Goal: Transaction & Acquisition: Purchase product/service

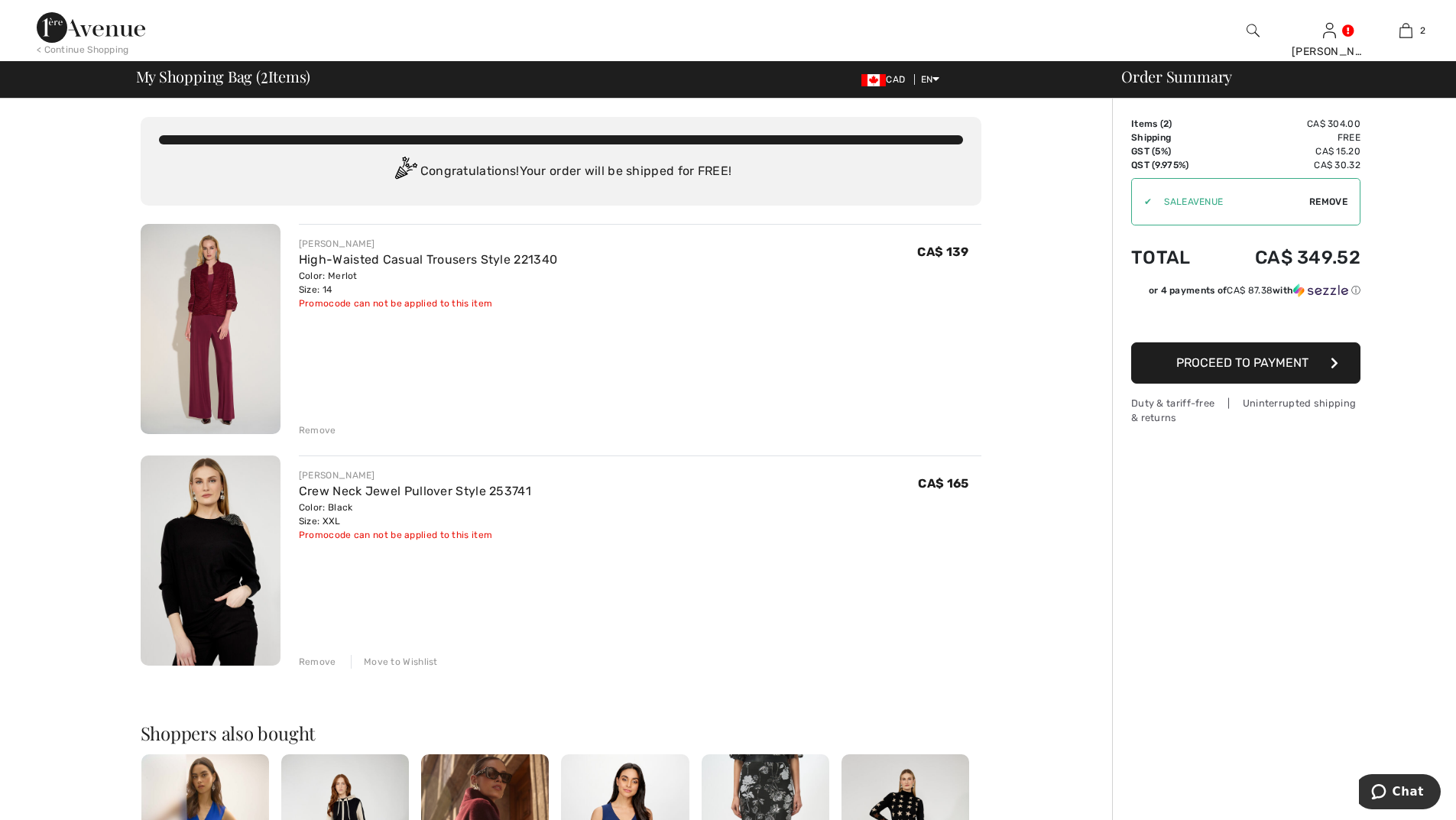
click at [313, 428] on div "Remove" at bounding box center [317, 430] width 37 height 14
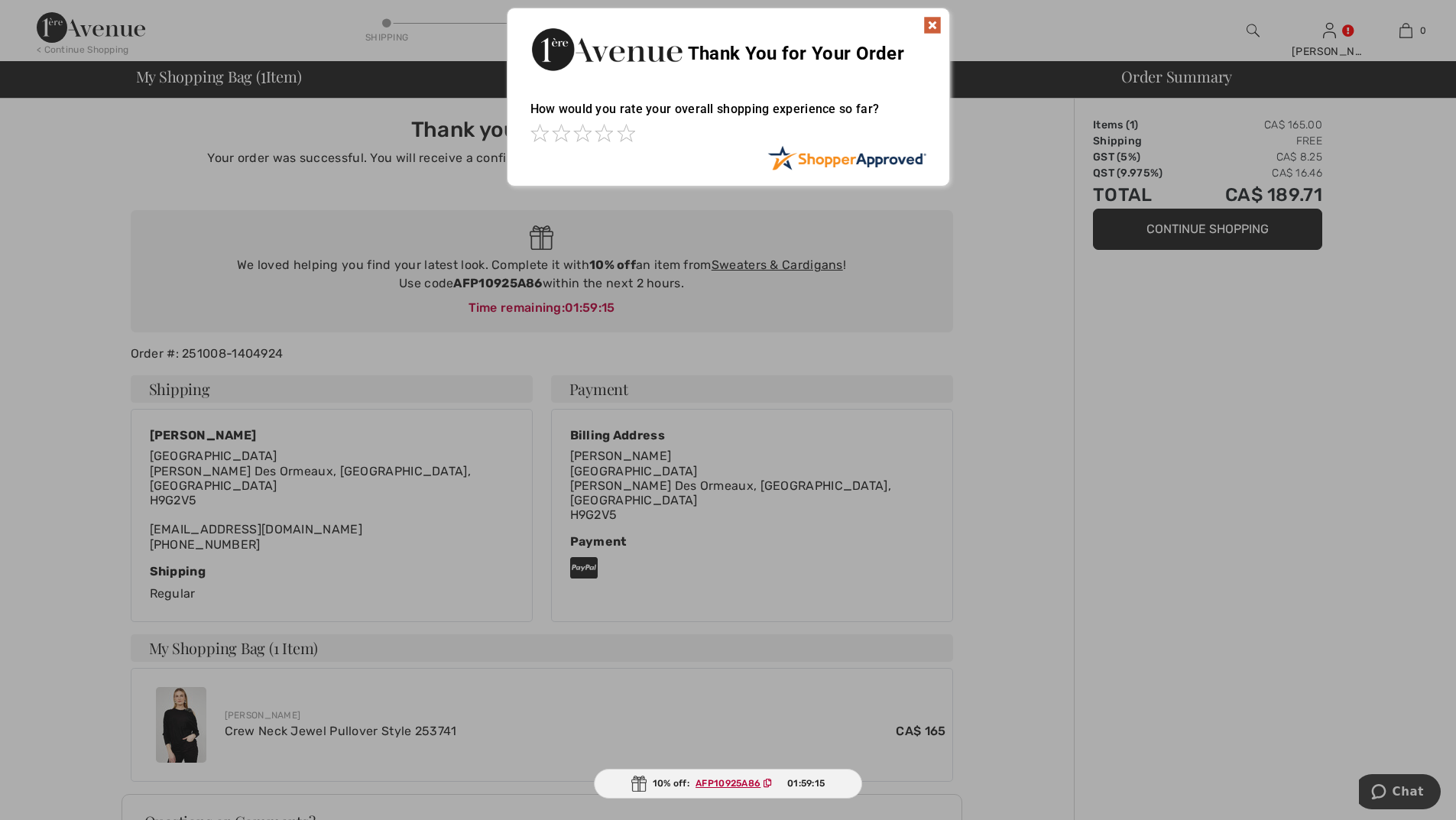
drag, startPoint x: 935, startPoint y: 24, endPoint x: 930, endPoint y: 41, distance: 17.7
click at [936, 24] on img at bounding box center [933, 25] width 19 height 19
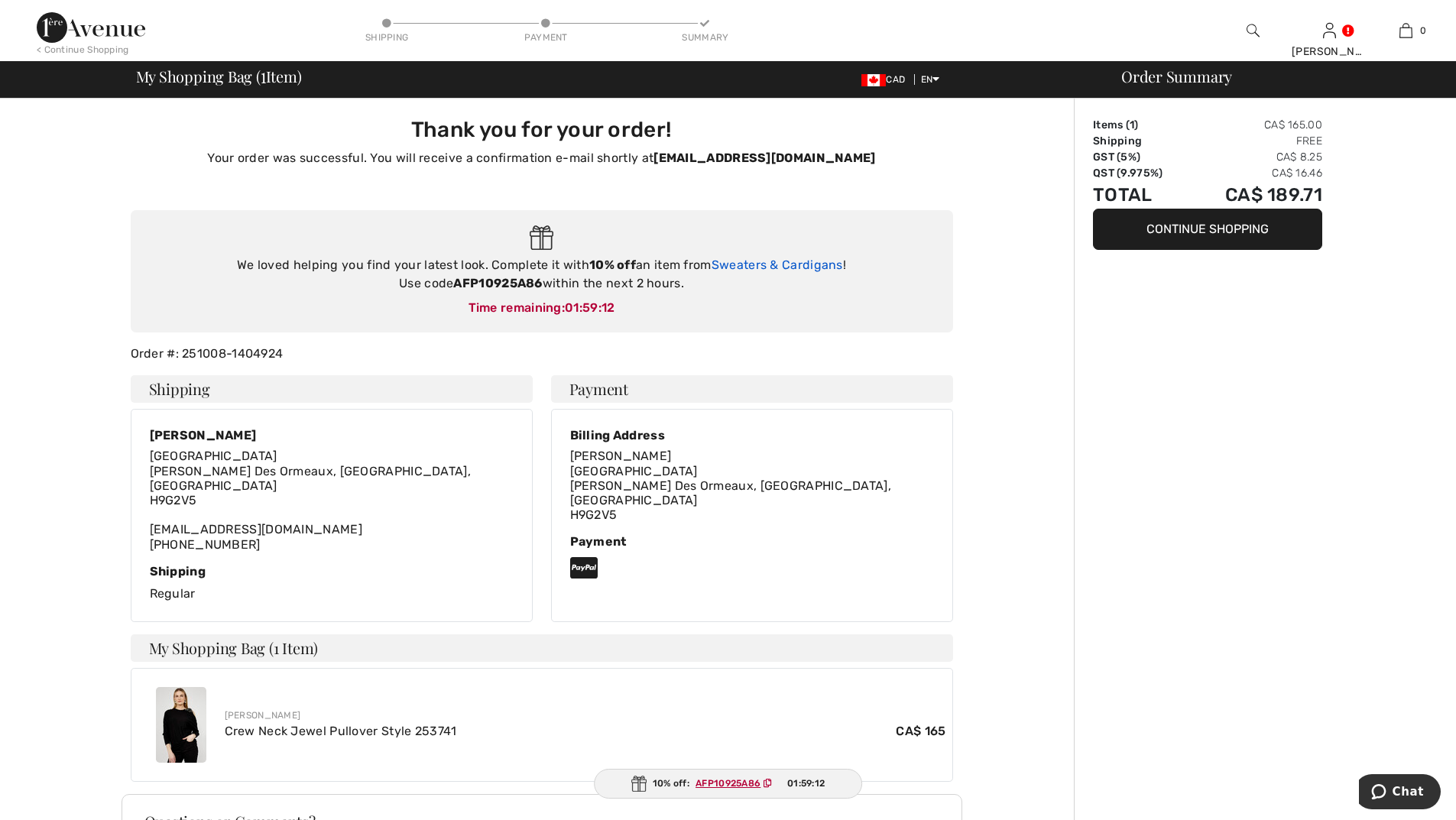
click at [792, 263] on link "Sweaters & Cardigans" at bounding box center [777, 265] width 132 height 15
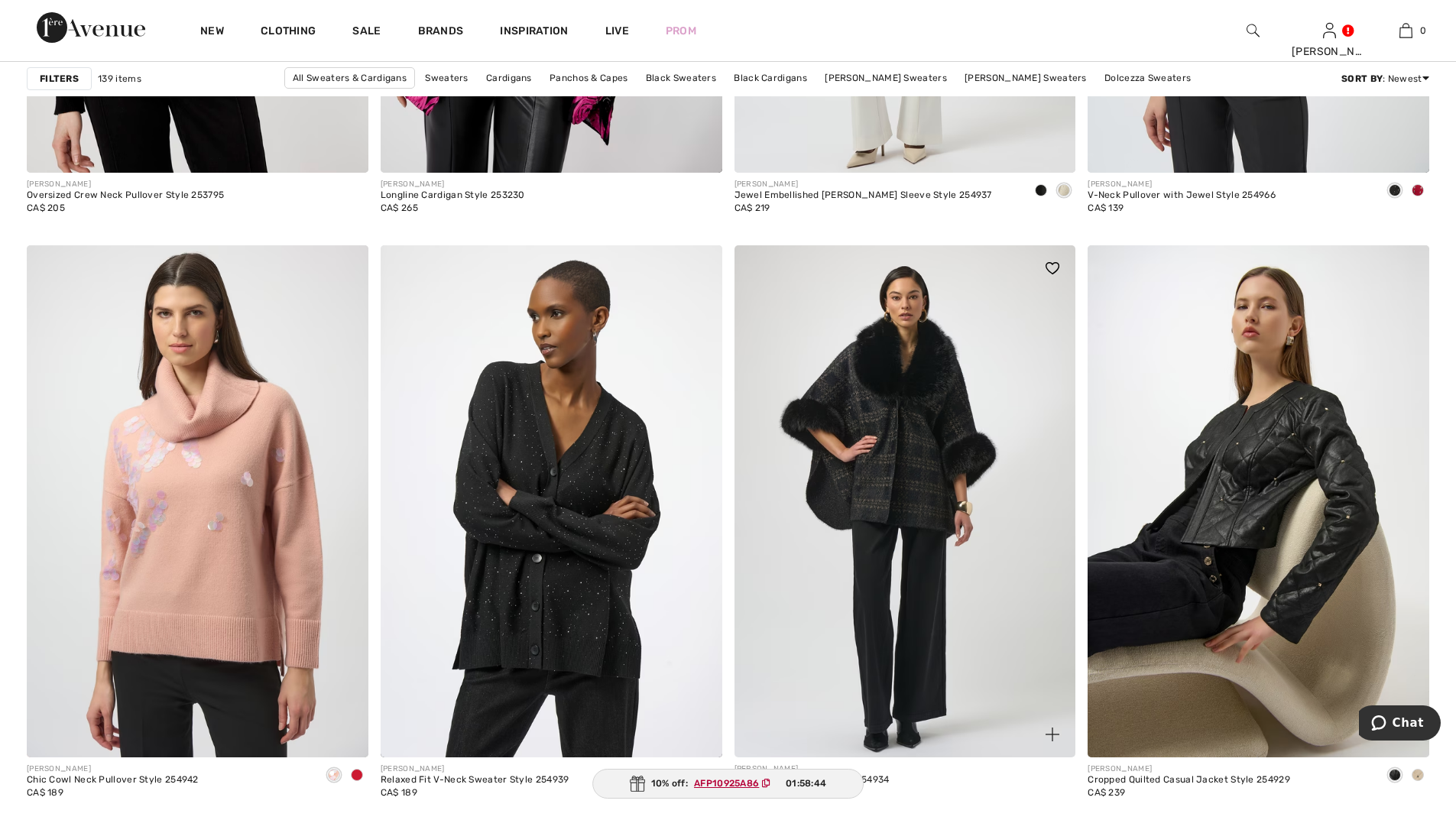
scroll to position [6423, 0]
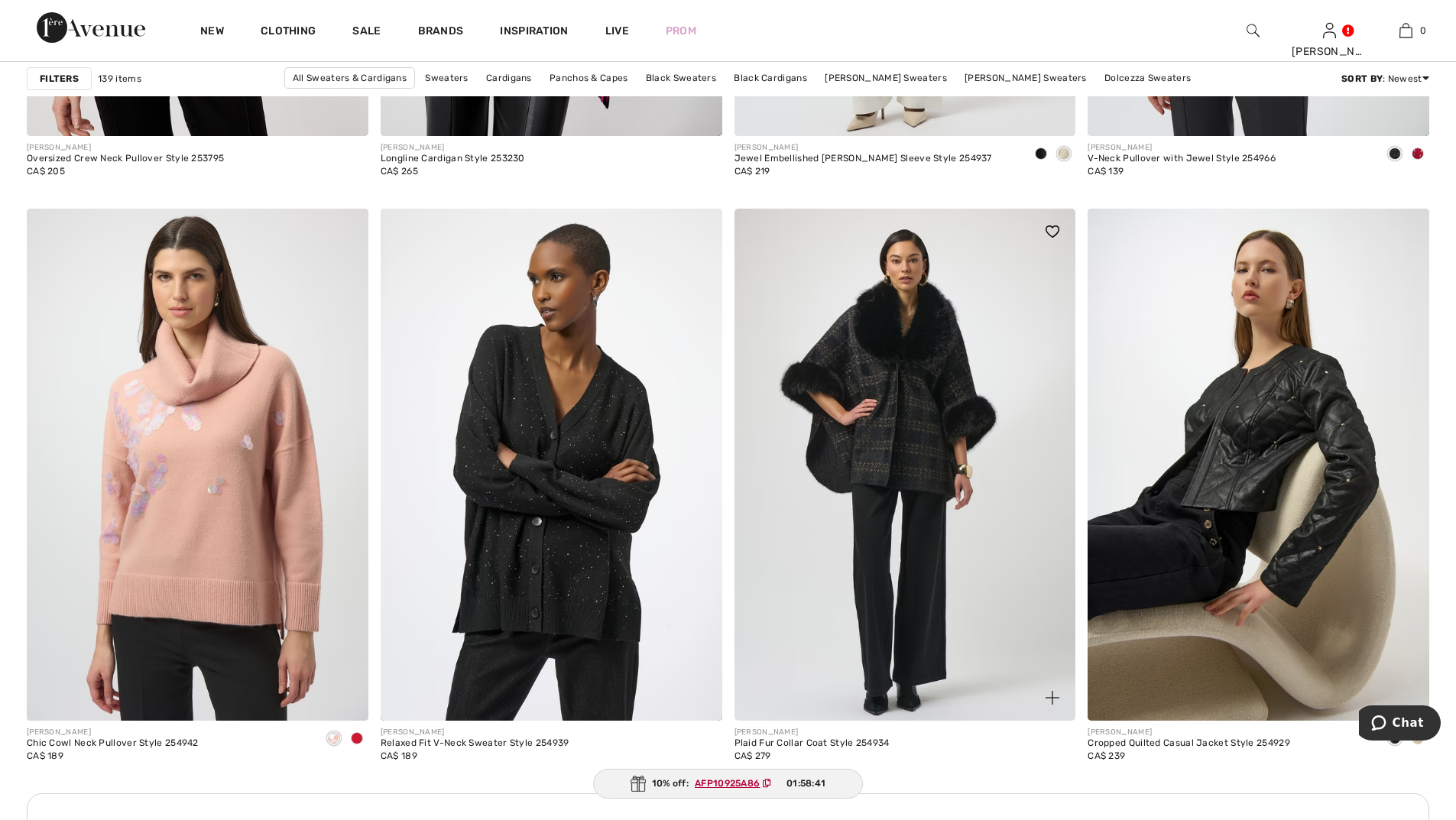
click at [917, 424] on img at bounding box center [905, 465] width 341 height 512
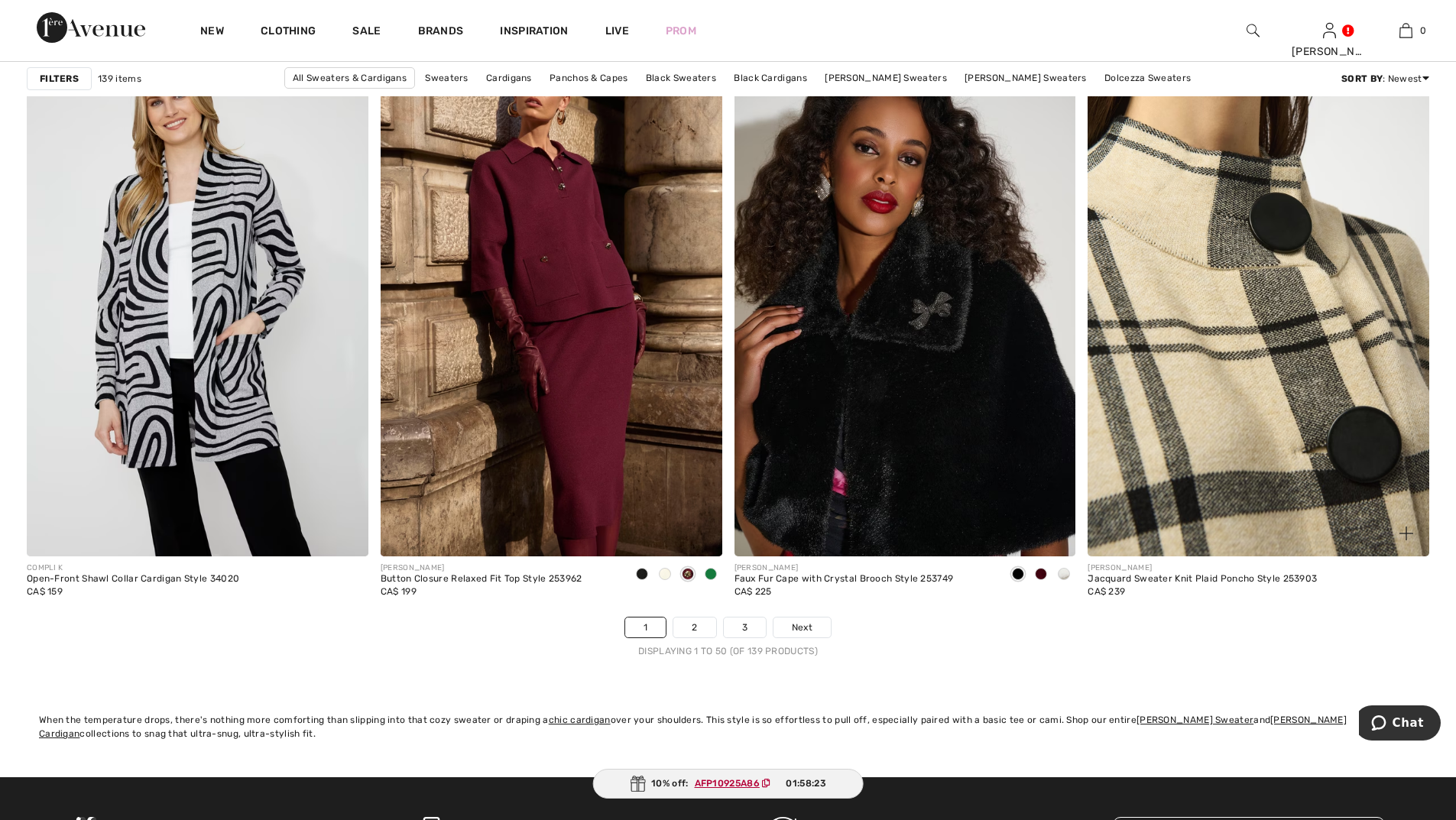
scroll to position [8564, 0]
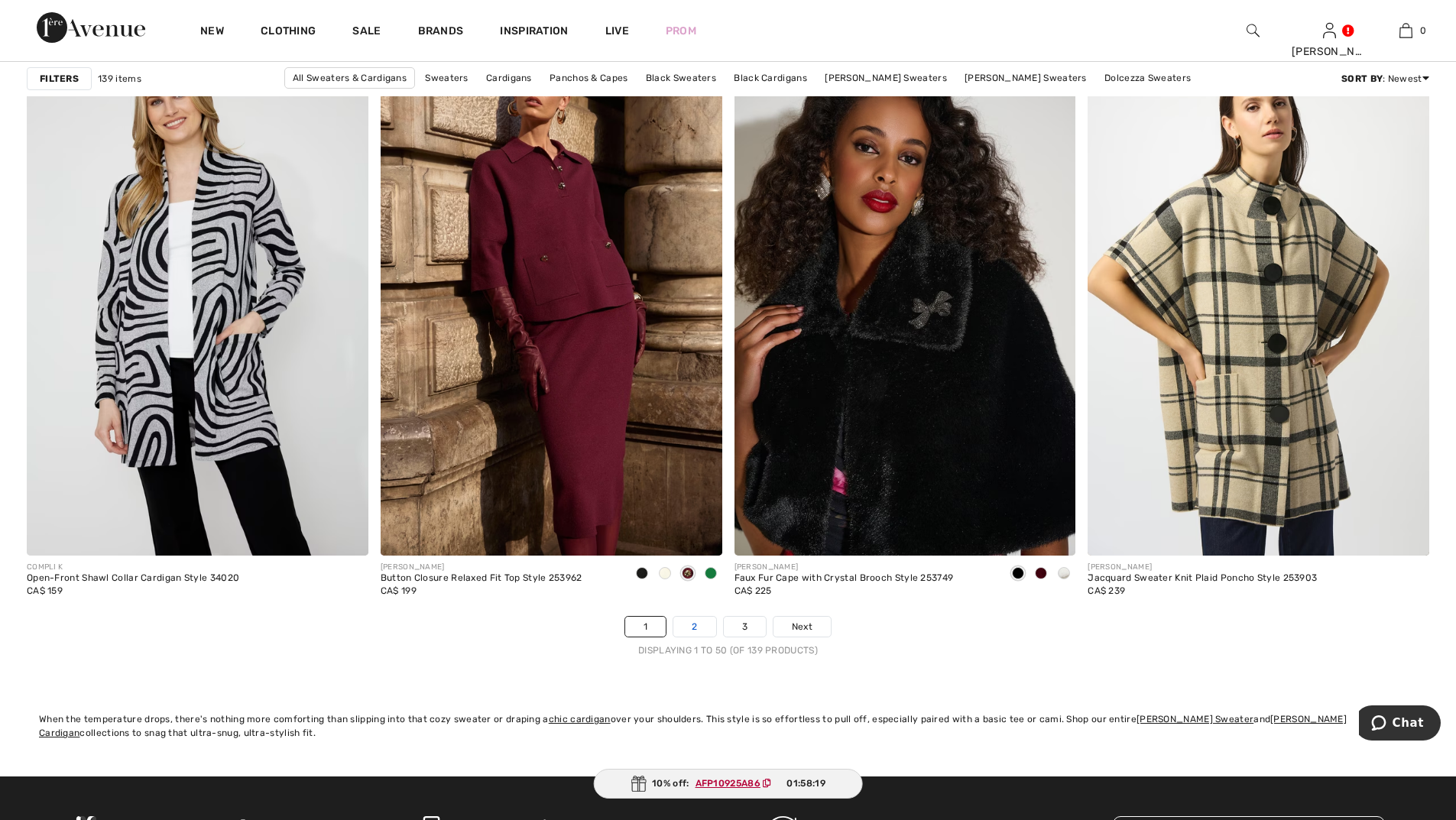
click at [695, 629] on link "2" at bounding box center [694, 626] width 42 height 19
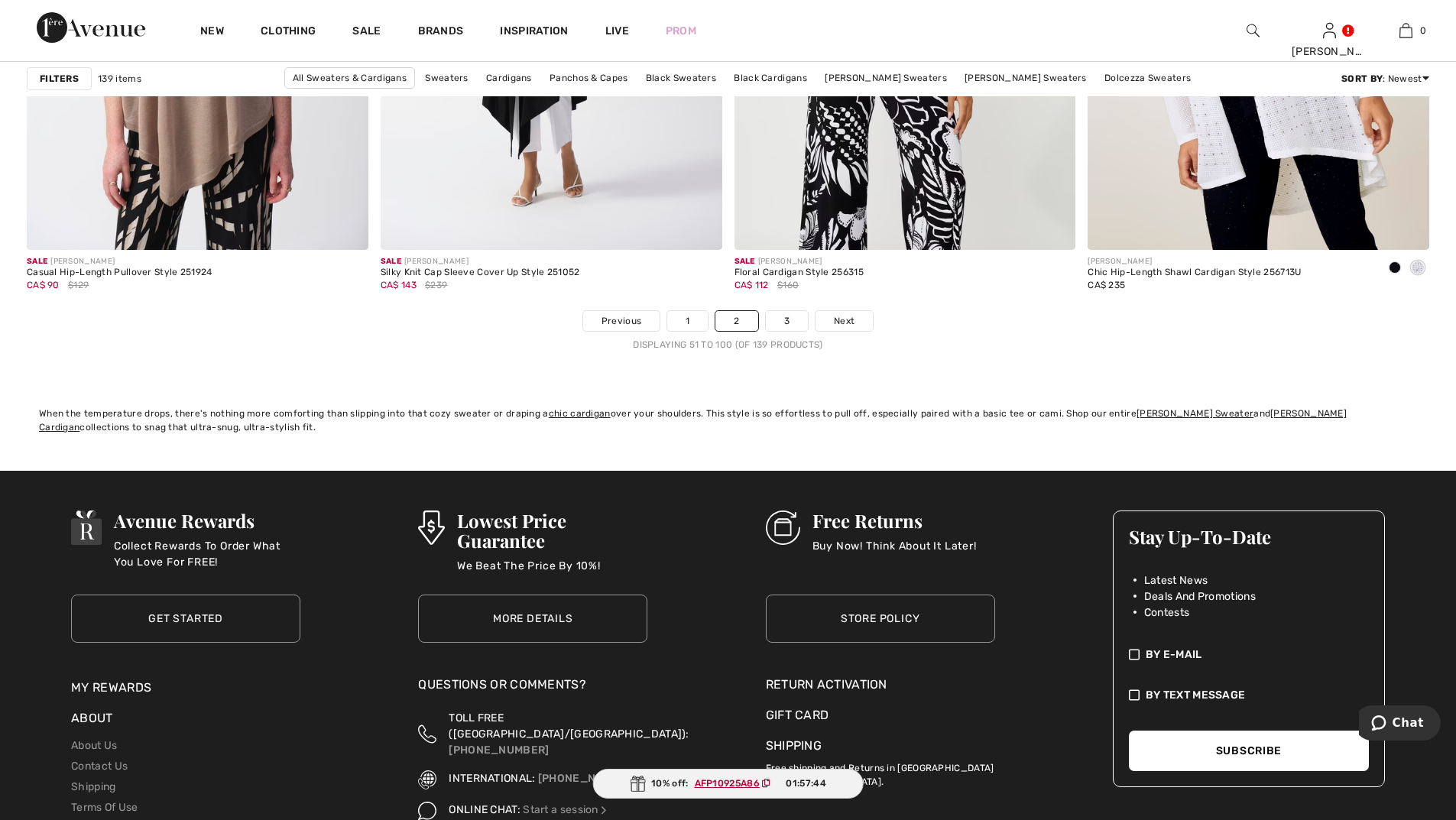
scroll to position [9061, 0]
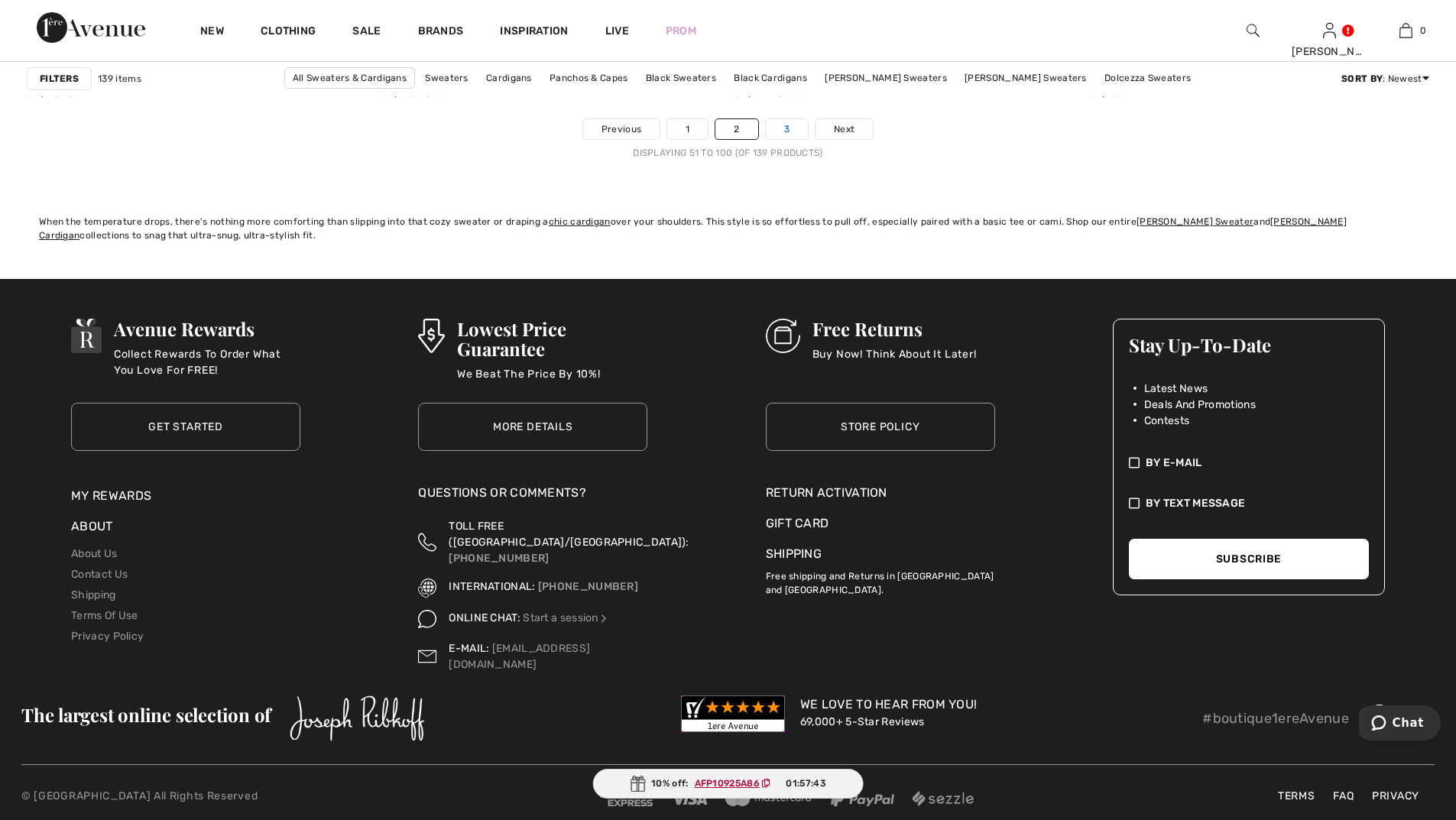
click at [792, 136] on link "3" at bounding box center [786, 129] width 42 height 19
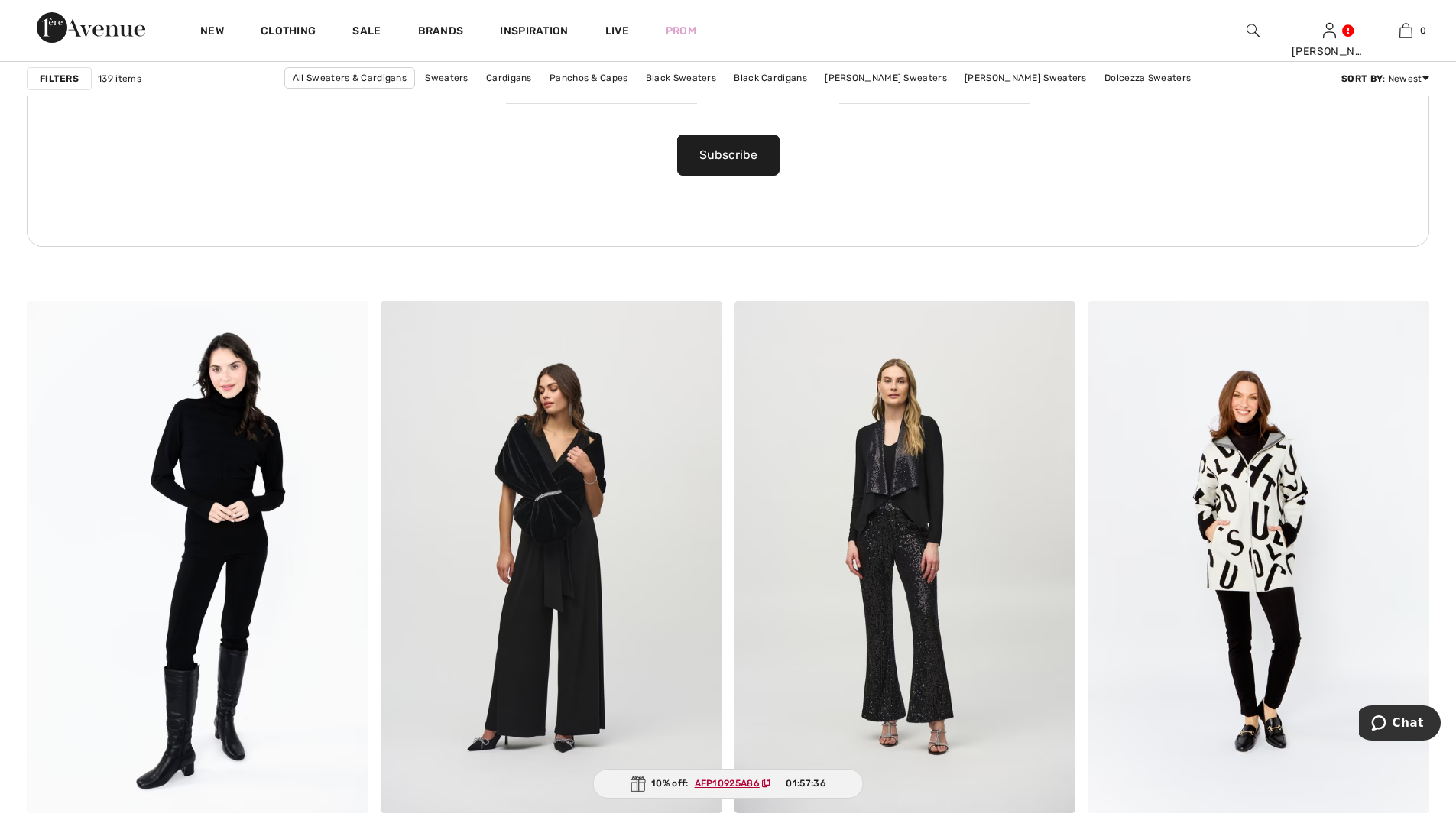
scroll to position [2829, 0]
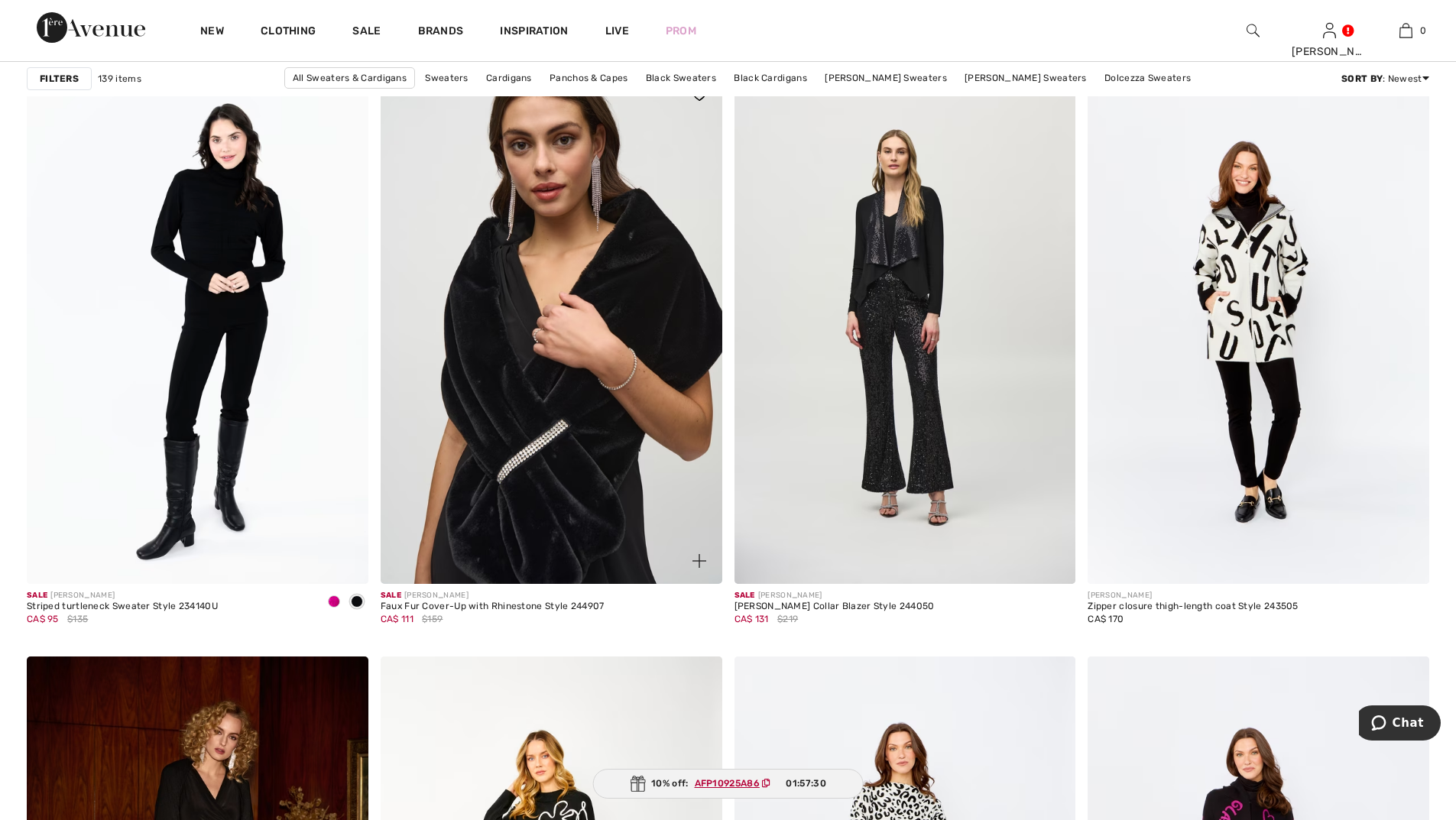
click at [585, 423] on img at bounding box center [551, 327] width 341 height 512
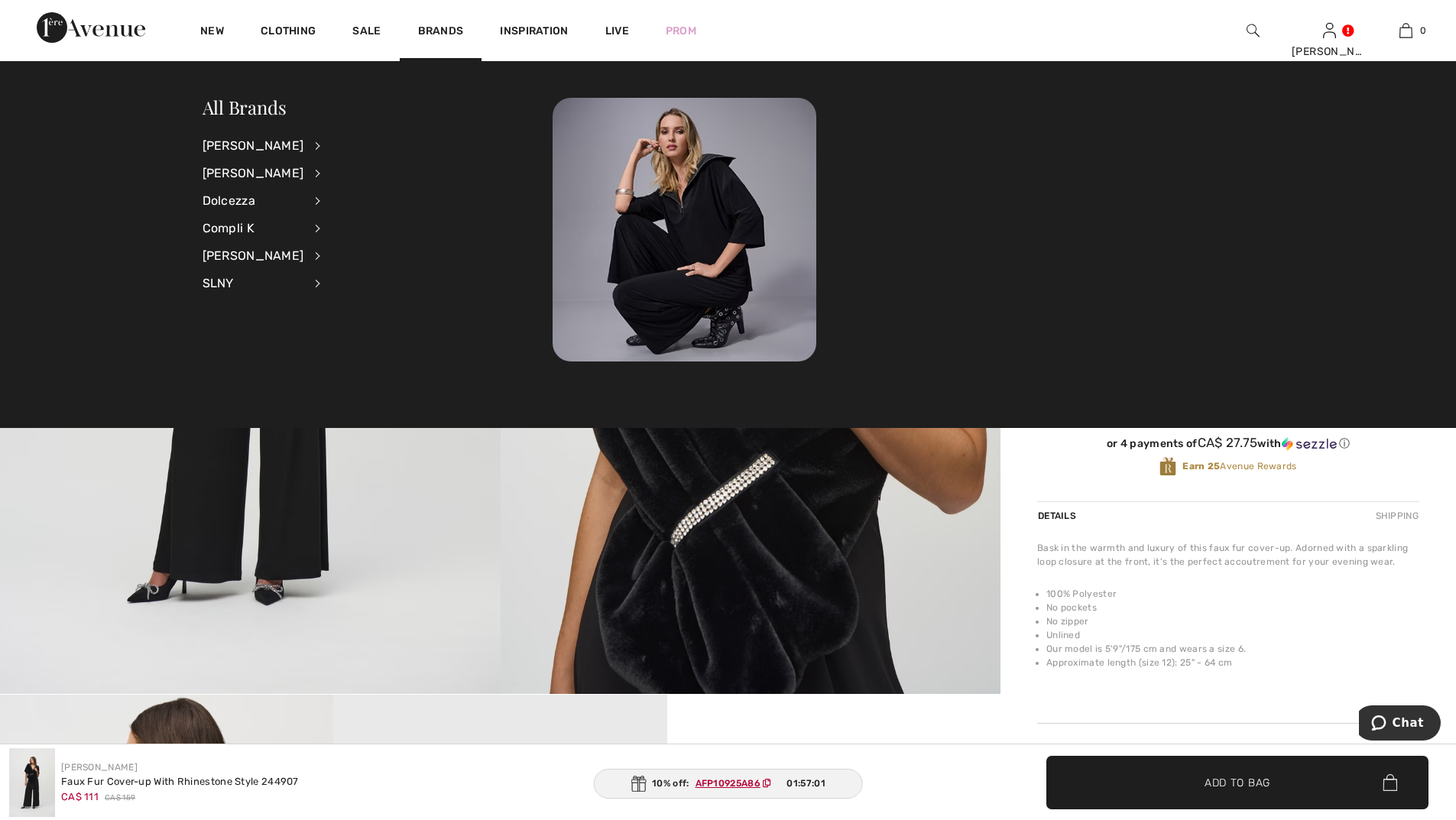
scroll to position [153, 0]
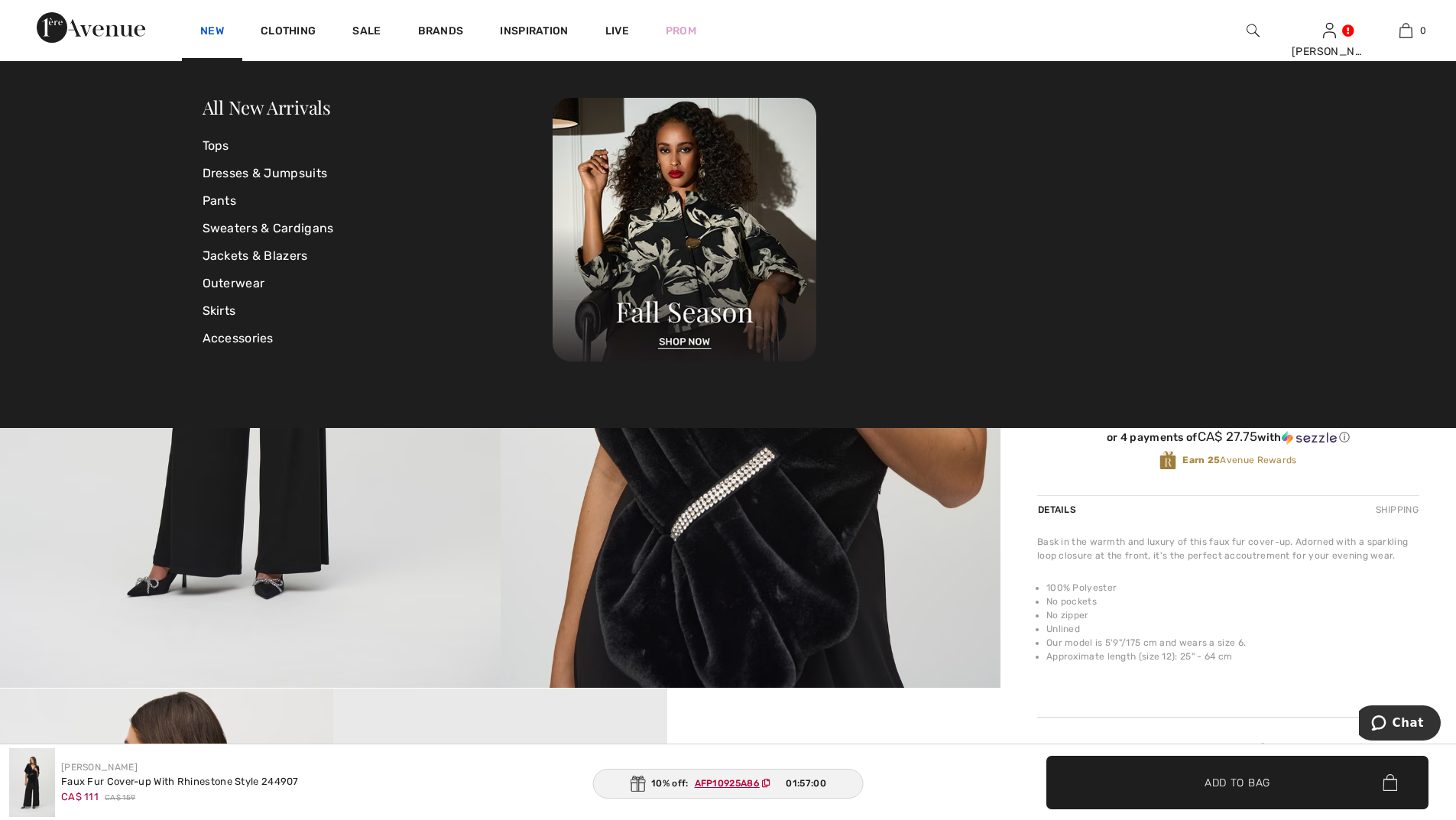
click at [202, 28] on link "New" at bounding box center [212, 32] width 24 height 16
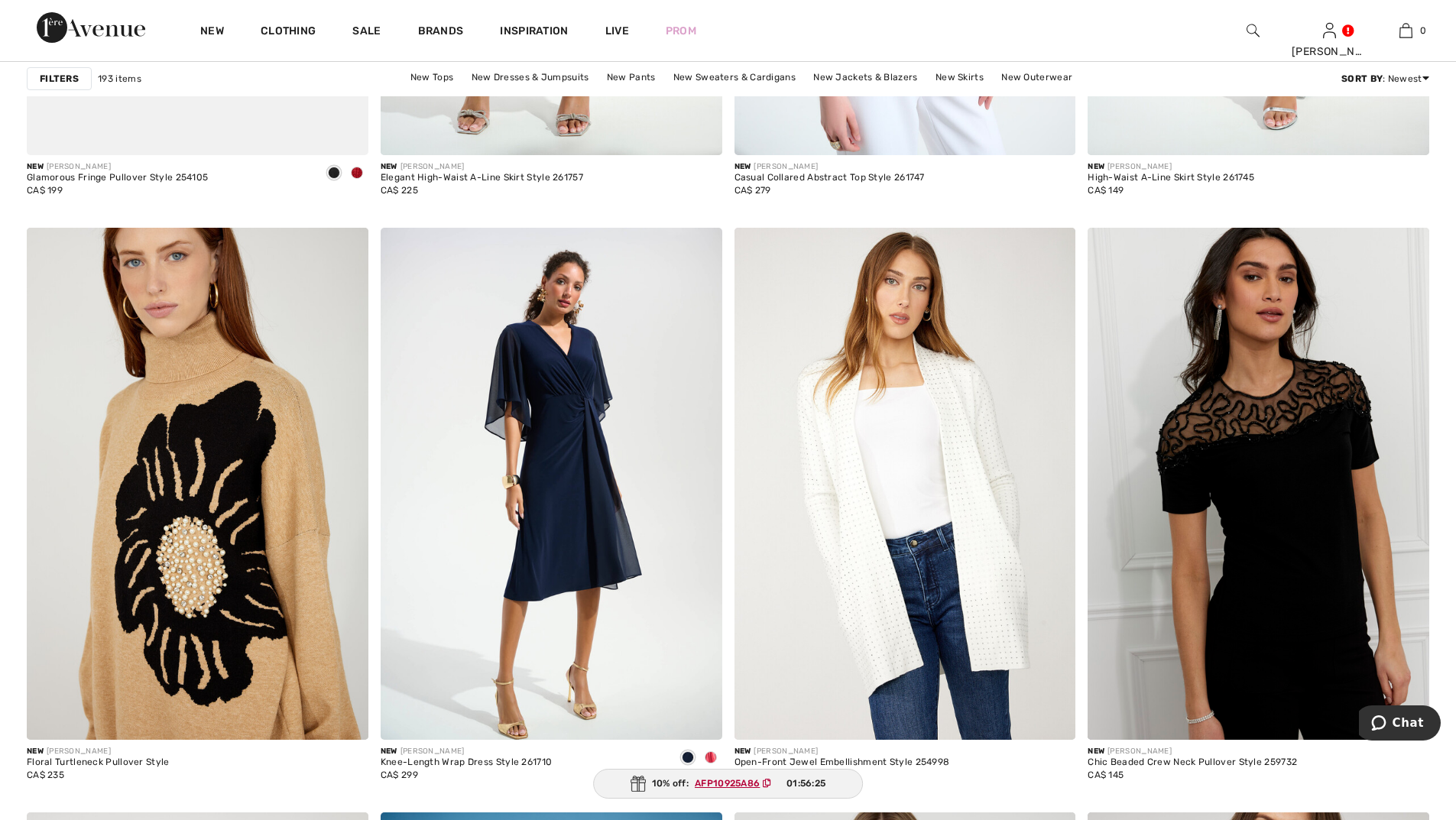
scroll to position [7951, 0]
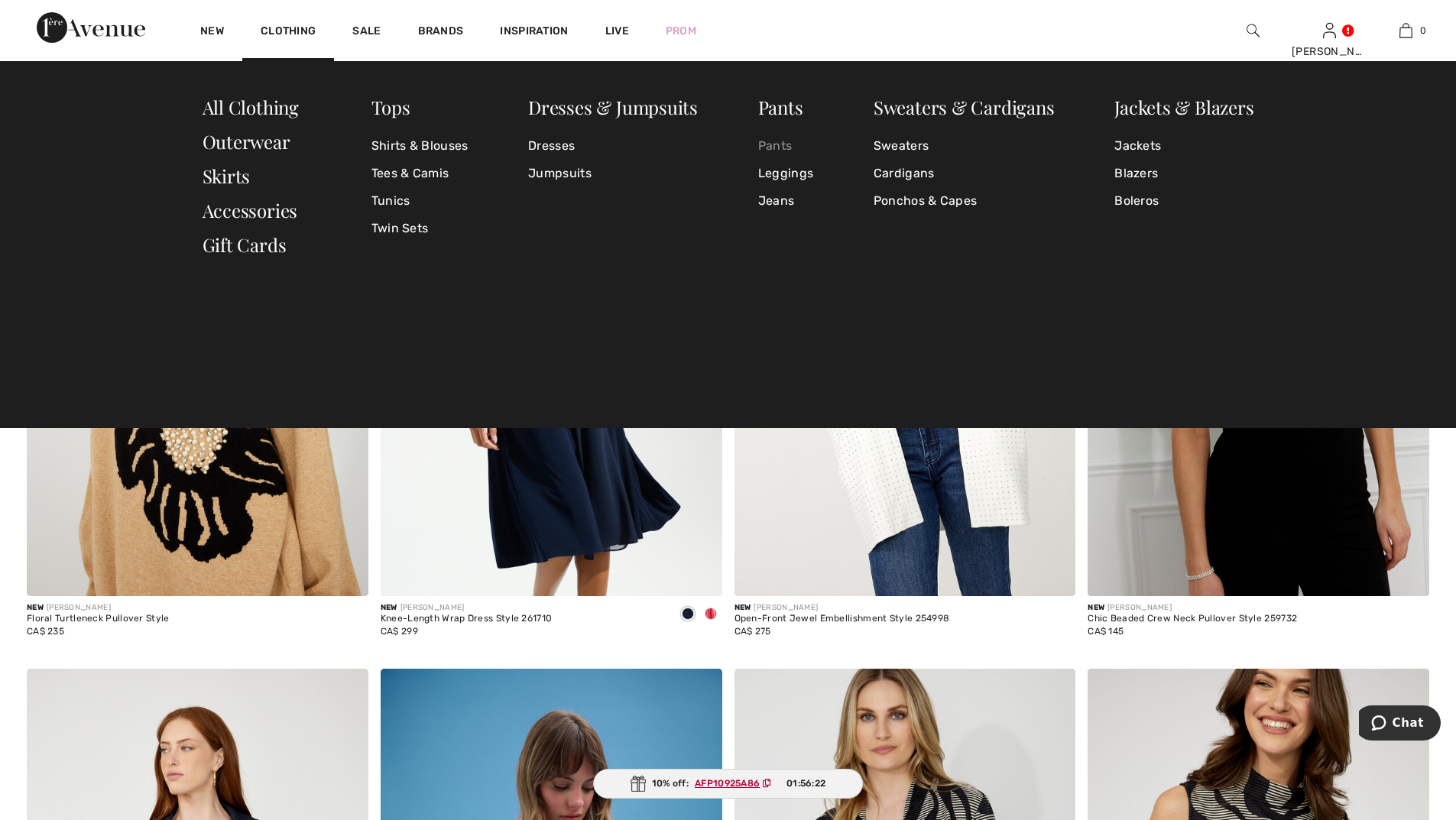
click at [773, 147] on link "Pants" at bounding box center [785, 147] width 55 height 28
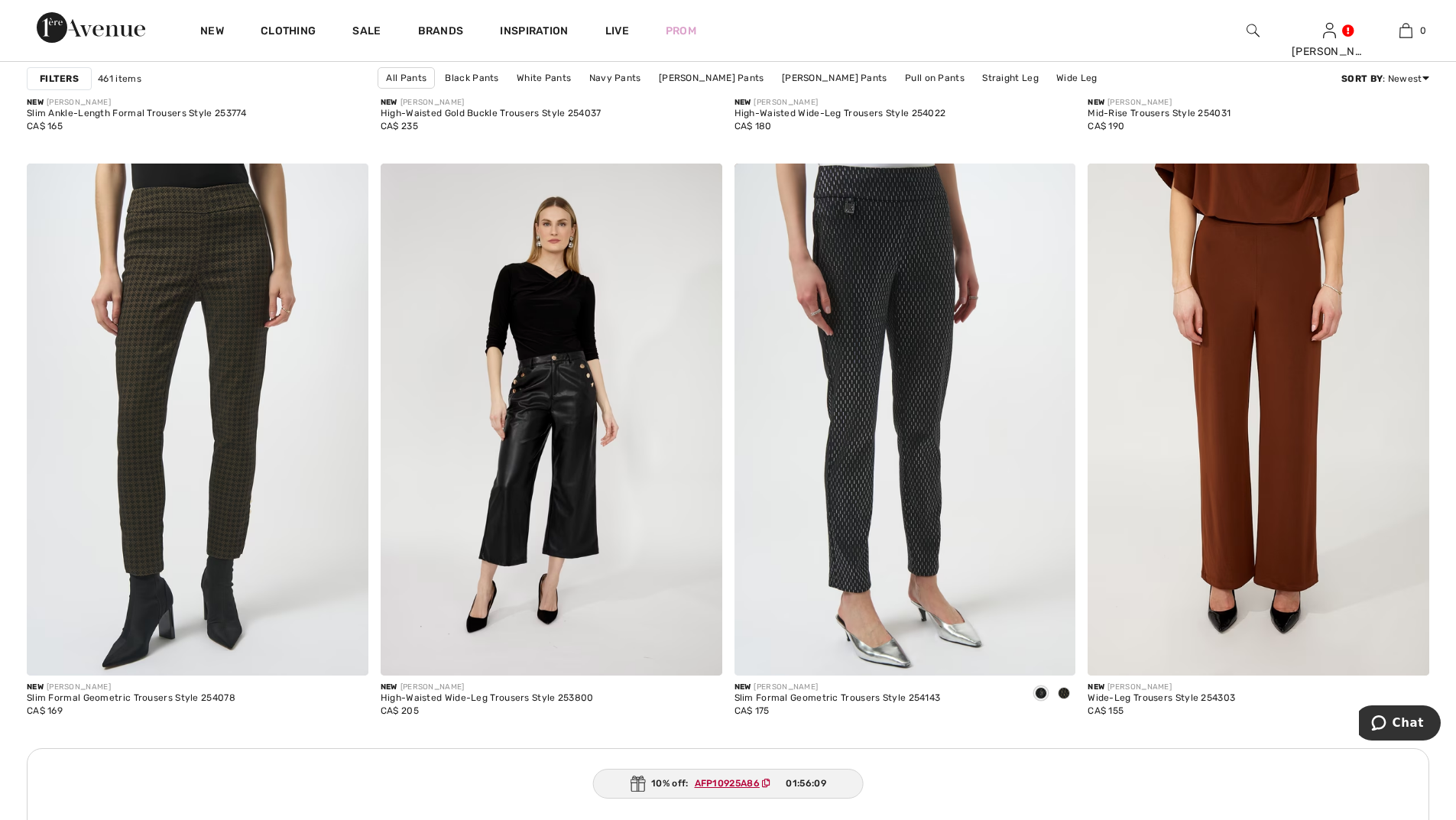
scroll to position [3976, 0]
